Goal: Task Accomplishment & Management: Use online tool/utility

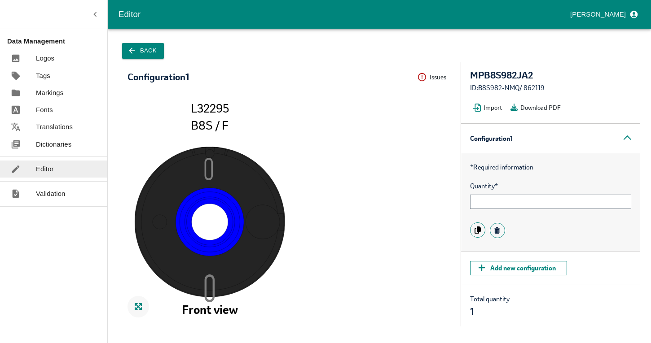
click at [139, 47] on button "Back" at bounding box center [143, 51] width 42 height 16
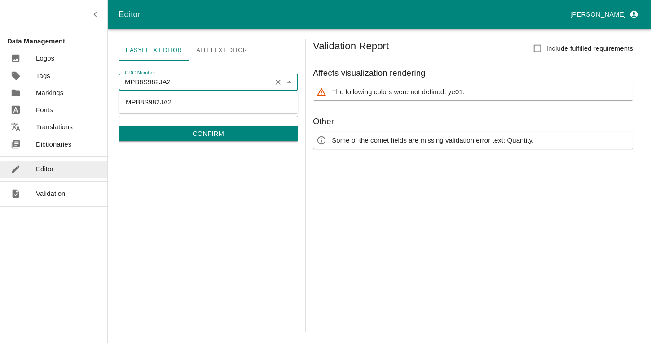
drag, startPoint x: 202, startPoint y: 84, endPoint x: 119, endPoint y: 80, distance: 83.1
click at [119, 80] on div "MPB8S982JA2 CDC Number" at bounding box center [209, 82] width 180 height 17
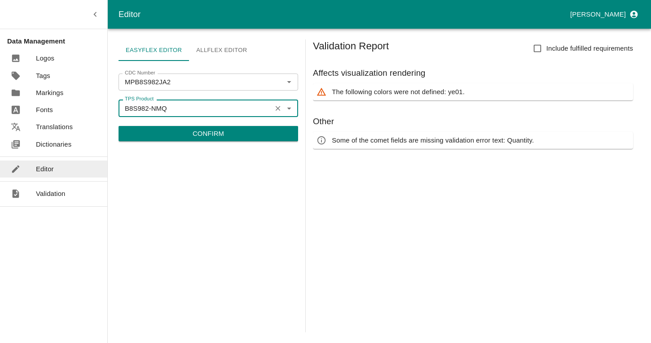
click at [454, 92] on p "The following colors were not defined: ye01." at bounding box center [398, 92] width 133 height 10
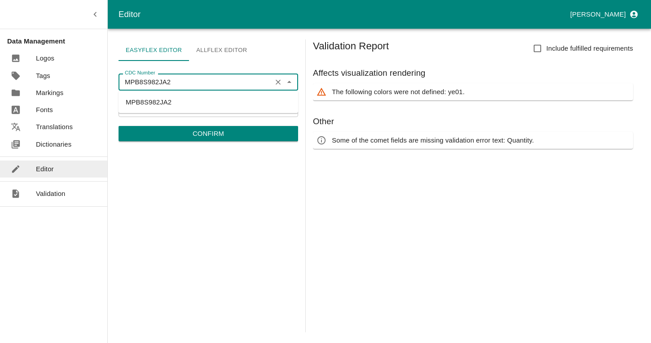
drag, startPoint x: 192, startPoint y: 81, endPoint x: 102, endPoint y: 70, distance: 90.4
click at [102, 70] on div "Editor [PERSON_NAME] Data Management Logos Tags Markings Fonts Translations Dic…" at bounding box center [325, 171] width 651 height 343
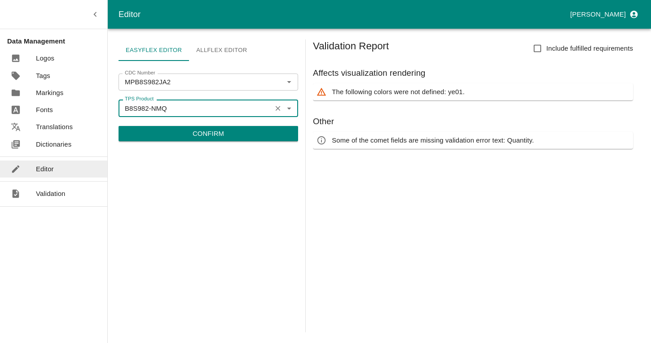
click at [452, 92] on p "The following colors were not defined: ye01." at bounding box center [398, 92] width 133 height 10
click at [58, 144] on p "Dictionaries" at bounding box center [53, 145] width 35 height 10
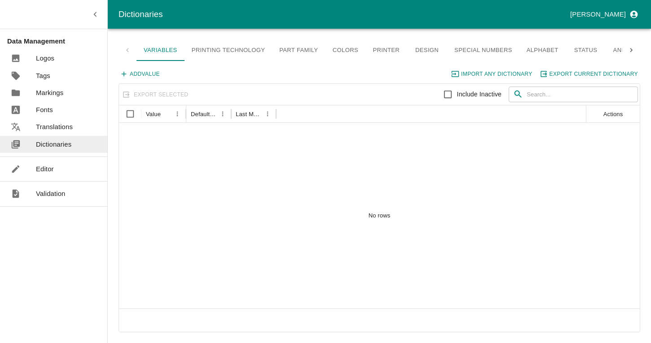
click at [347, 52] on link "Colors" at bounding box center [345, 51] width 40 height 22
